Goal: Check status: Check status

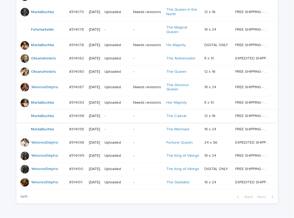
scroll to position [340, 0]
